Goal: Transaction & Acquisition: Purchase product/service

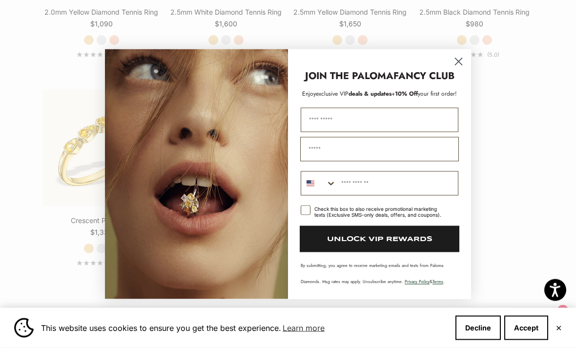
scroll to position [1496, 0]
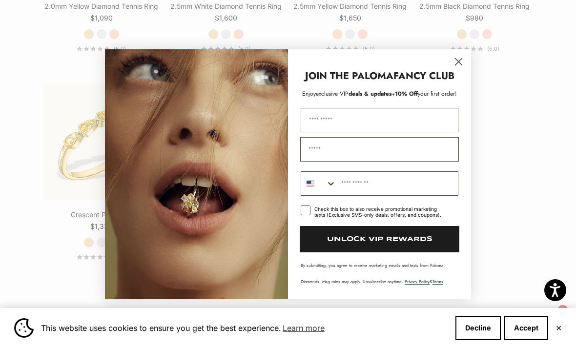
click at [464, 69] on circle "Close dialog" at bounding box center [458, 61] width 16 height 16
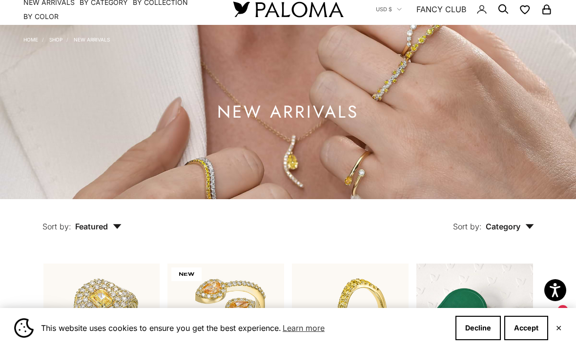
scroll to position [0, 0]
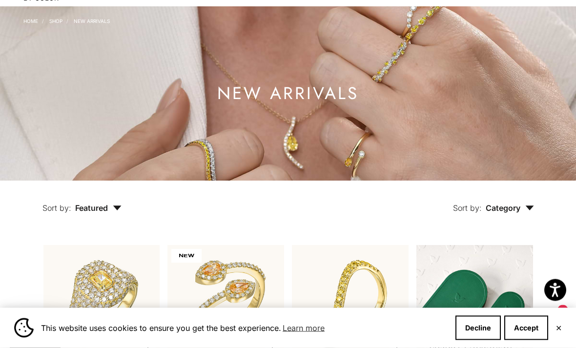
click at [527, 211] on icon "button" at bounding box center [529, 208] width 8 height 5
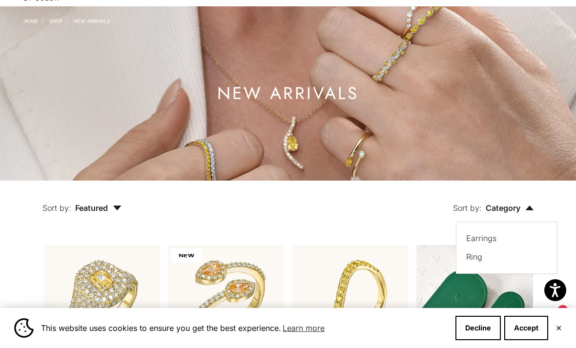
click at [478, 263] on label "Ring" at bounding box center [474, 256] width 16 height 13
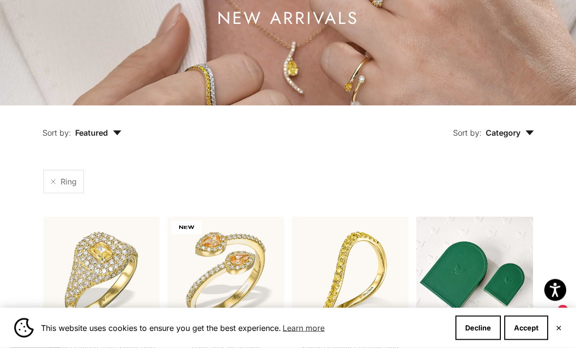
scroll to position [122, 0]
click at [531, 142] on button "Sort by: Category" at bounding box center [493, 125] width 126 height 41
click at [482, 169] on label "Earrings" at bounding box center [481, 163] width 30 height 13
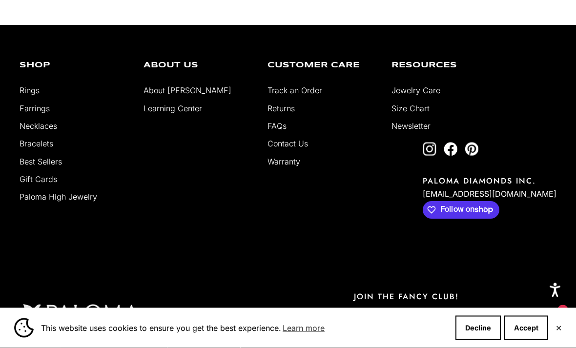
scroll to position [1437, 0]
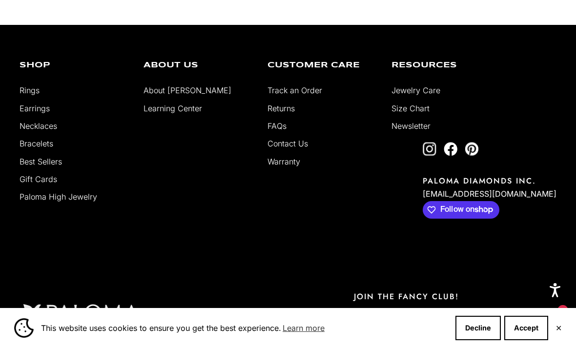
click at [43, 113] on link "Earrings" at bounding box center [35, 108] width 30 height 10
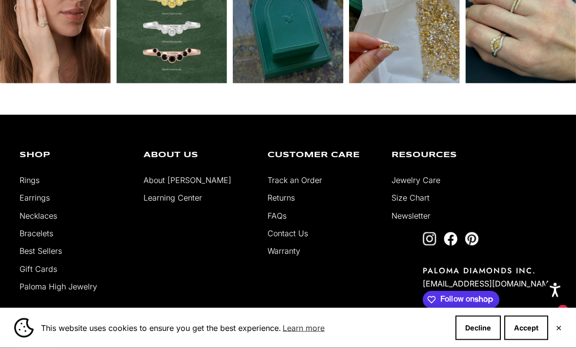
click at [67, 187] on div "Shop Rings Earrings Necklaces Bracelets Best Sellers Gift Cards Paloma High Jew…" at bounding box center [74, 223] width 109 height 142
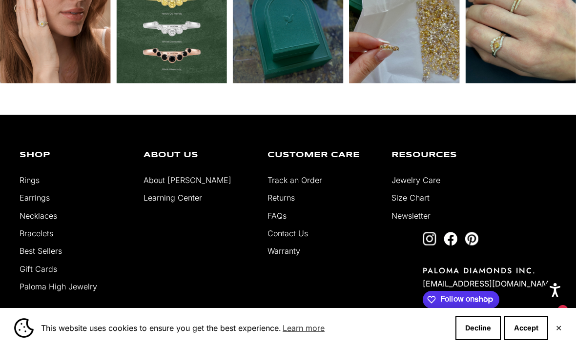
click at [38, 185] on link "Rings" at bounding box center [30, 180] width 20 height 10
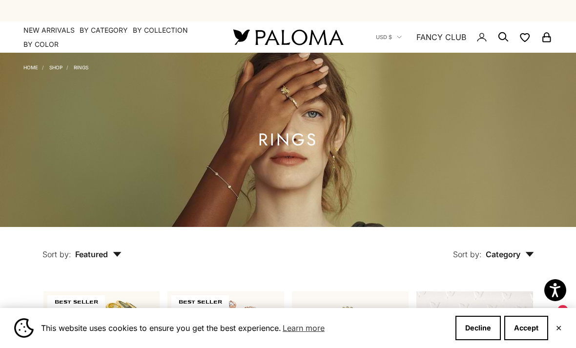
click at [41, 47] on summary "By Color" at bounding box center [40, 45] width 35 height 10
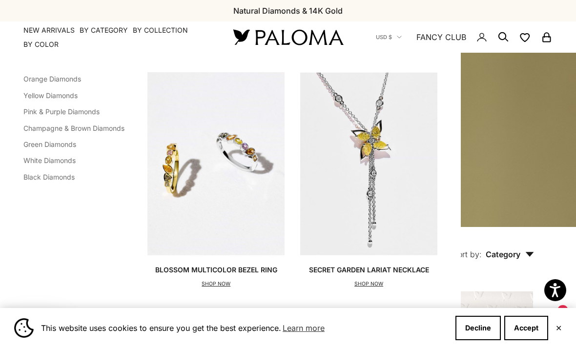
click at [49, 78] on link "Orange Diamonds" at bounding box center [52, 79] width 58 height 8
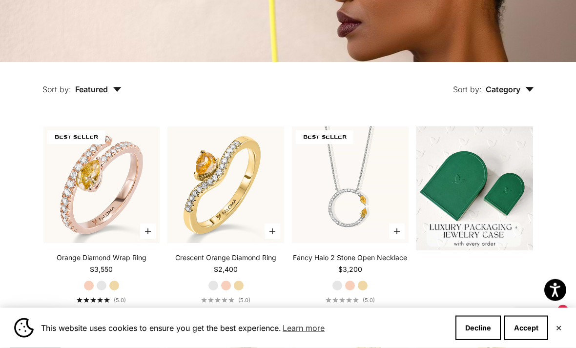
scroll to position [165, 0]
click at [119, 290] on label "Yellow Gold" at bounding box center [114, 285] width 11 height 11
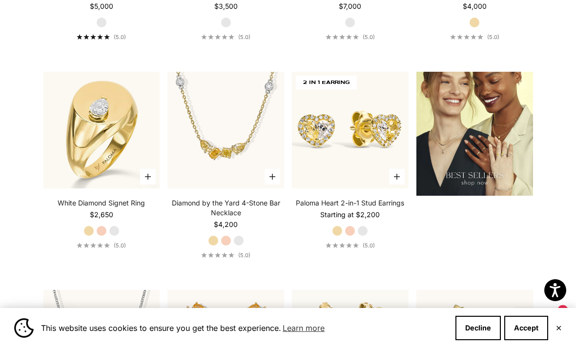
scroll to position [1068, 0]
